Goal: Task Accomplishment & Management: Manage account settings

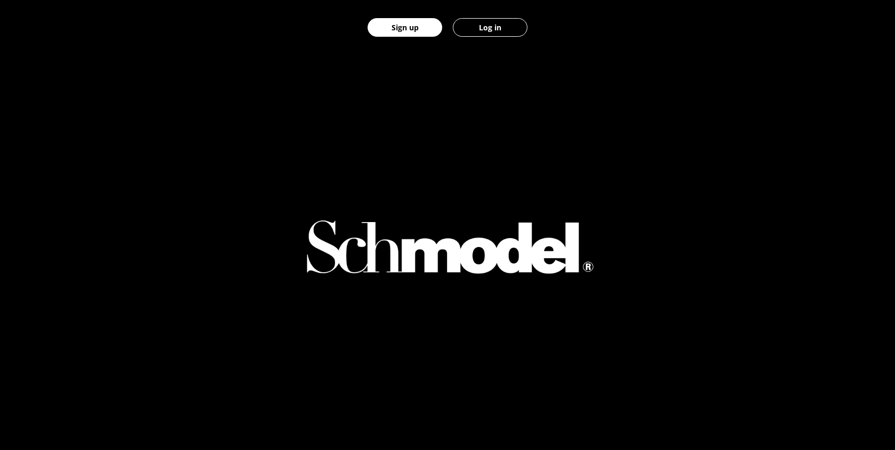
click at [411, 27] on button "Sign up" at bounding box center [405, 27] width 75 height 19
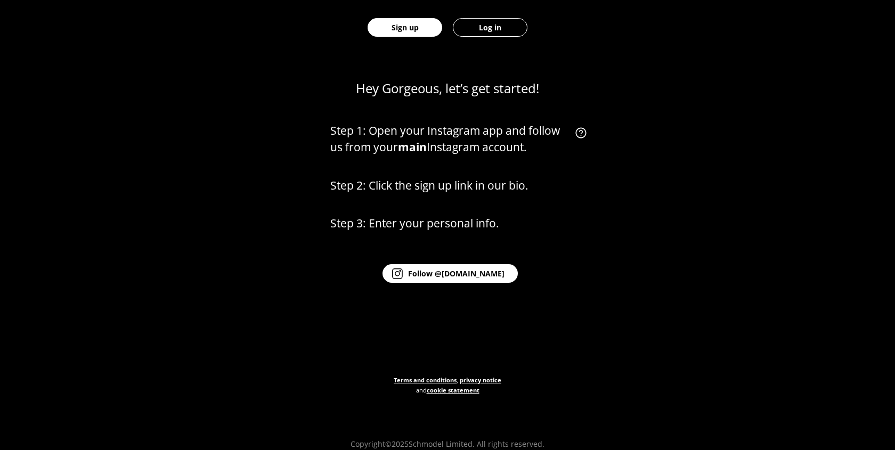
scroll to position [496, 0]
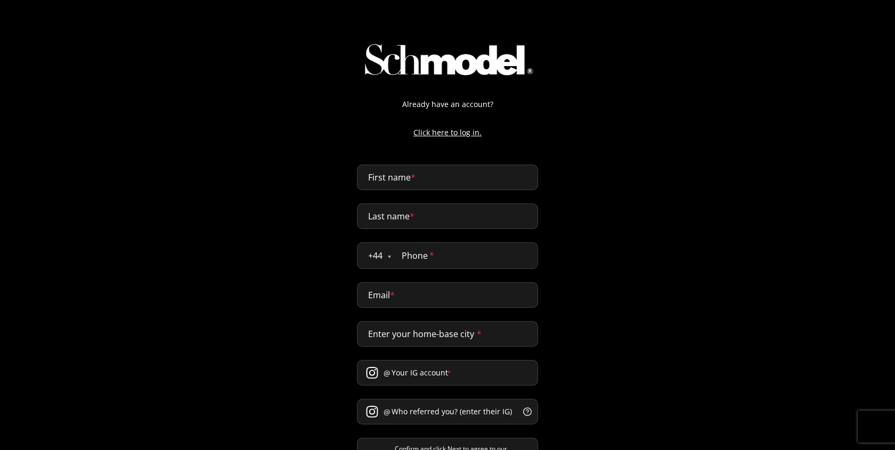
select select "GB"
click at [396, 185] on input "First name *" at bounding box center [447, 178] width 181 height 26
type input "abdellah"
type input "naji"
type input "0611432170"
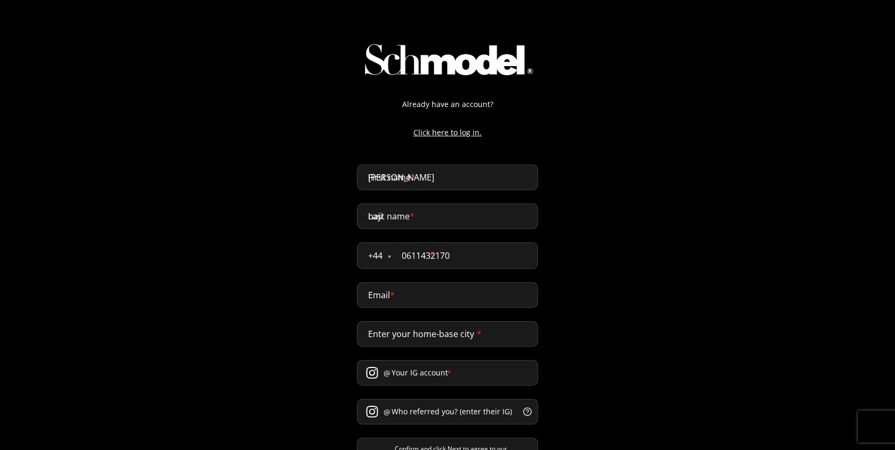
type input "abdellah@providence.pw"
click at [400, 180] on input "abdellah" at bounding box center [447, 178] width 181 height 26
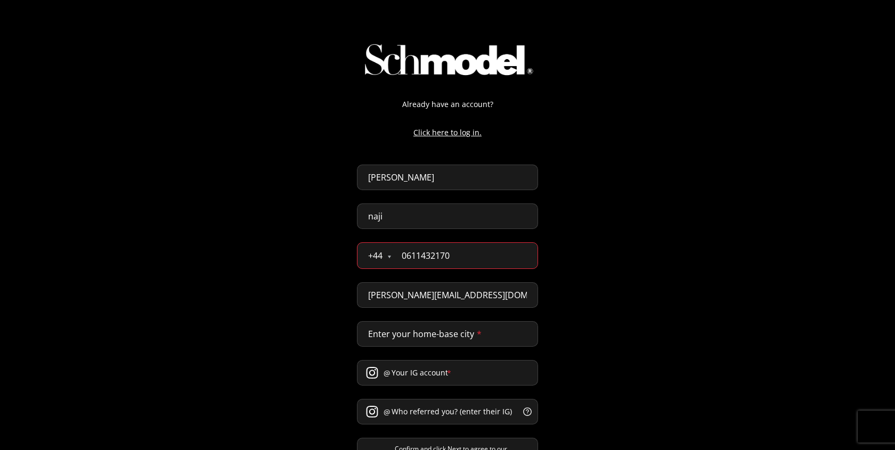
click at [400, 180] on input "abdellah" at bounding box center [447, 178] width 181 height 26
type input "App"
type input "Francessca"
click at [515, 219] on body "Already have an account? Click here to log in. Francessca naji + 44 Åland Islan…" at bounding box center [447, 225] width 895 height 450
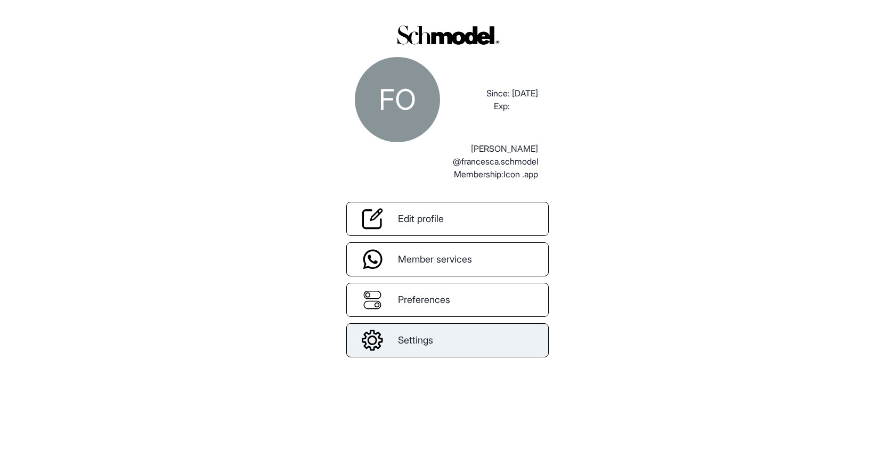
click at [417, 334] on span "Settings" at bounding box center [415, 340] width 35 height 14
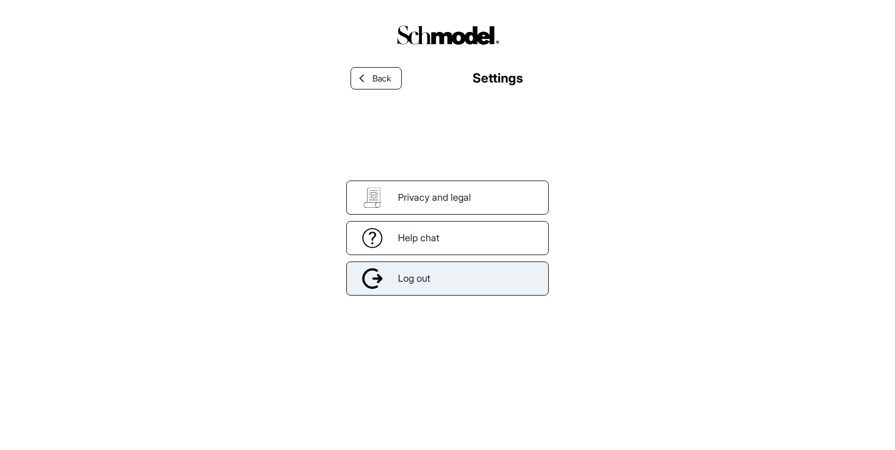
click at [438, 279] on div "Log out" at bounding box center [447, 279] width 203 height 34
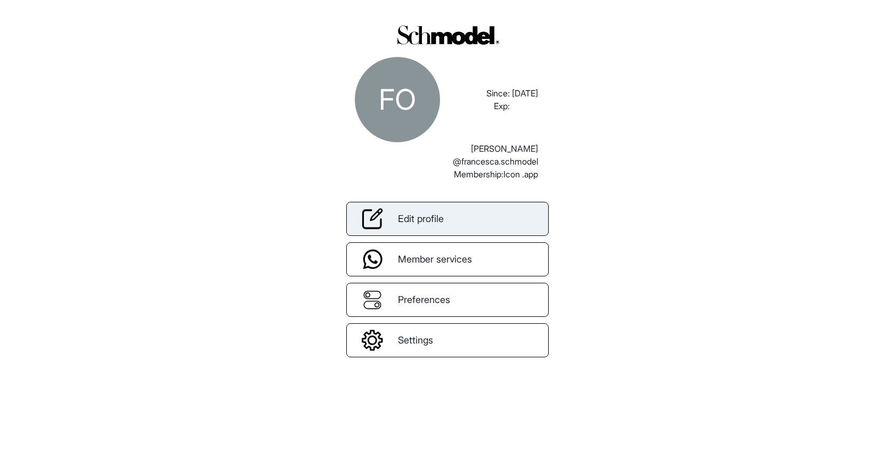
click at [467, 216] on link "Edit profile" at bounding box center [447, 219] width 203 height 34
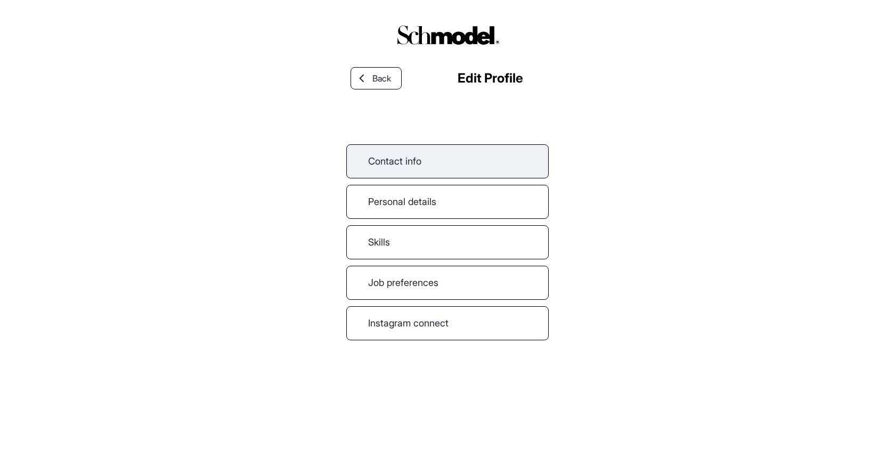
click at [434, 172] on link "Contact info" at bounding box center [447, 161] width 203 height 34
